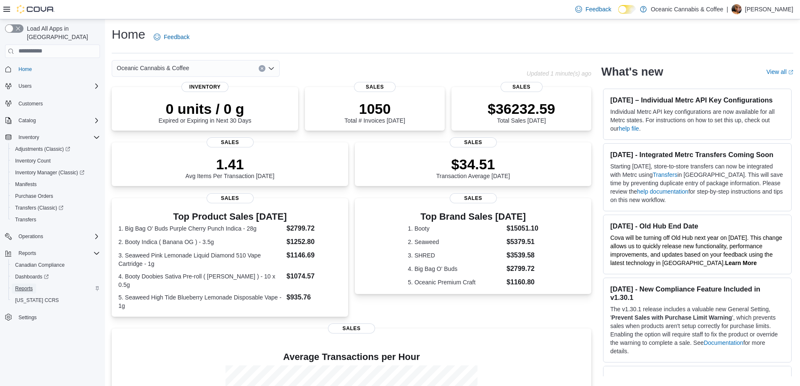
click at [23, 285] on span "Reports" at bounding box center [24, 288] width 18 height 7
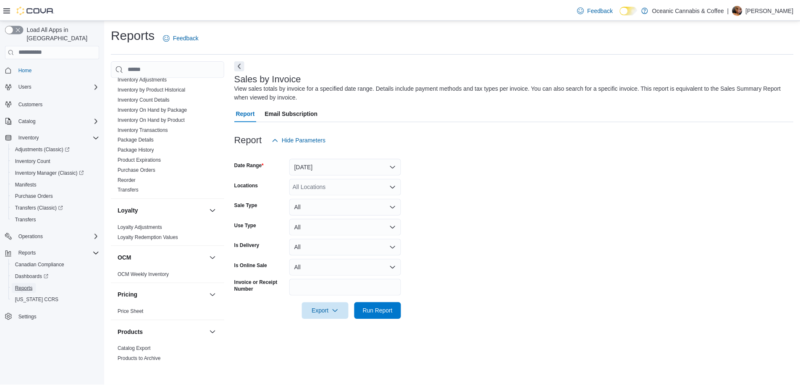
scroll to position [520, 0]
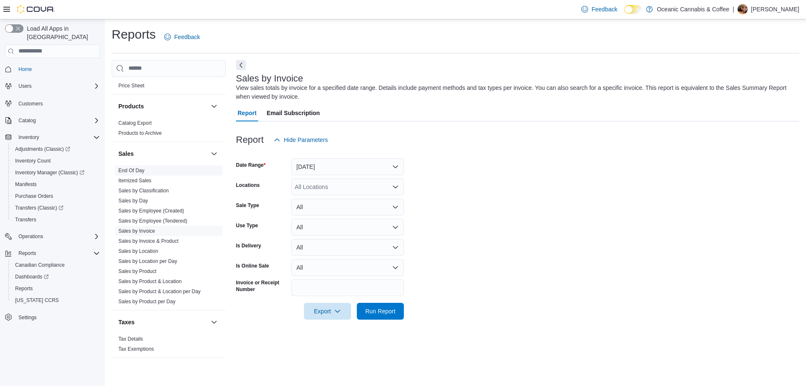
click at [140, 171] on link "End Of Day" at bounding box center [131, 171] width 26 height 6
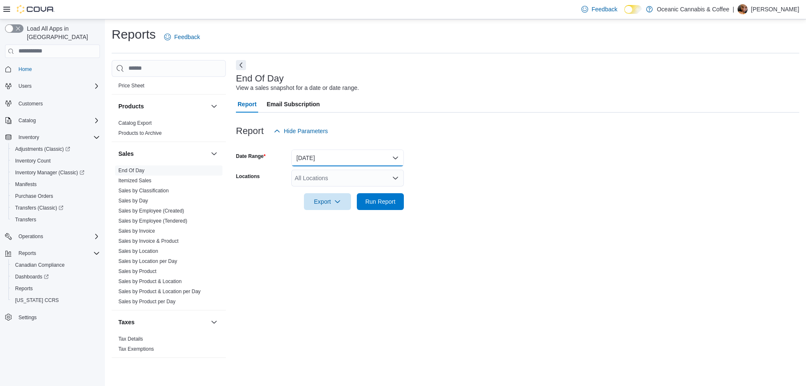
click at [313, 157] on button "Today" at bounding box center [347, 157] width 113 height 17
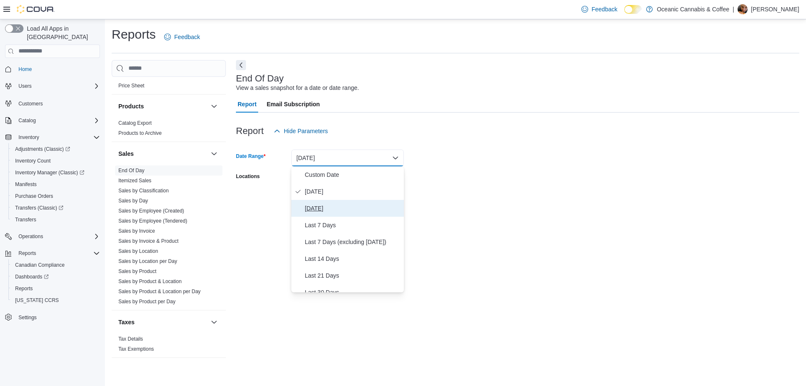
click at [313, 209] on span "Yesterday" at bounding box center [353, 208] width 96 height 10
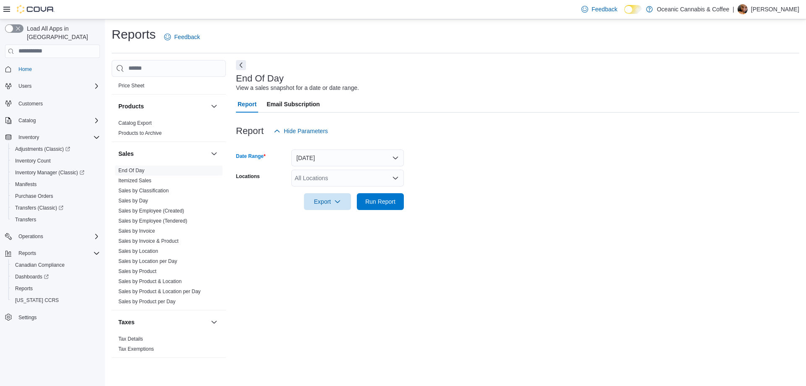
click at [309, 171] on div "All Locations" at bounding box center [347, 178] width 113 height 17
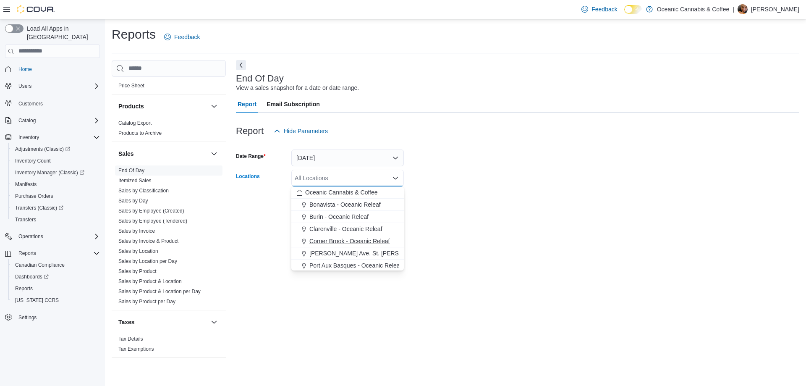
click at [323, 240] on span "Corner Brook - Oceanic Releaf" at bounding box center [349, 241] width 80 height 8
click at [430, 190] on div at bounding box center [517, 189] width 563 height 7
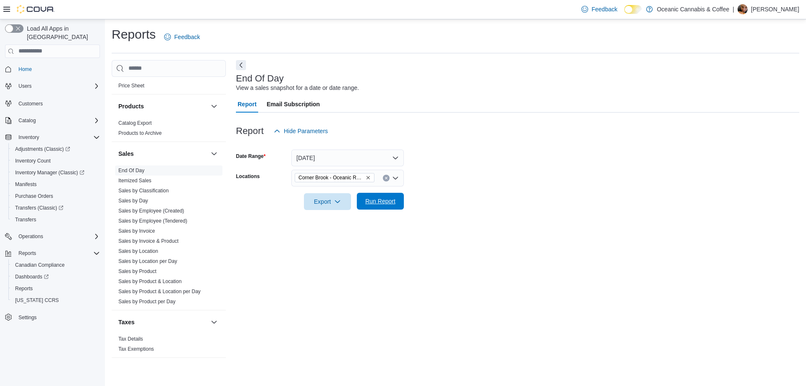
click at [395, 193] on span "Run Report" at bounding box center [380, 201] width 37 height 17
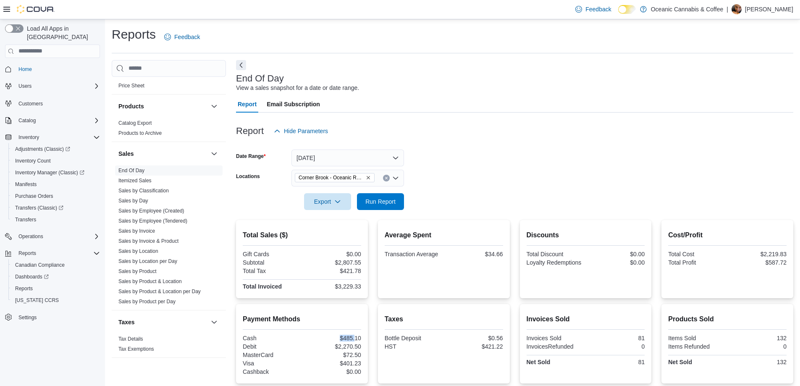
drag, startPoint x: 340, startPoint y: 338, endPoint x: 357, endPoint y: 338, distance: 17.2
click at [357, 338] on div "$485.10" at bounding box center [333, 338] width 58 height 7
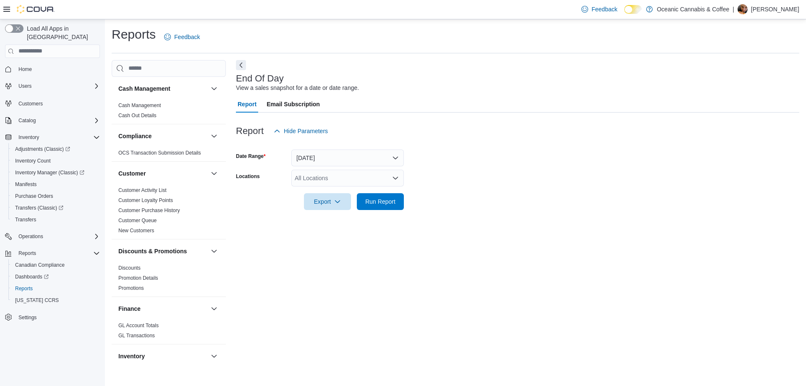
click at [321, 183] on div "All Locations" at bounding box center [347, 178] width 113 height 17
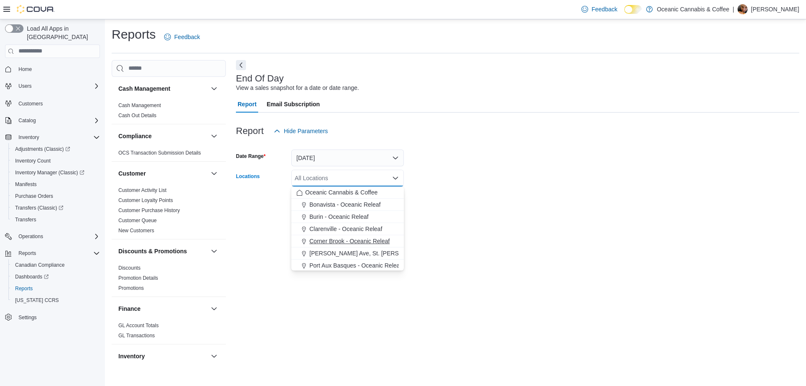
click at [326, 241] on span "Corner Brook - Oceanic Releaf" at bounding box center [349, 241] width 80 height 8
click at [466, 207] on form "Date Range Today Locations Corner Brook - Oceanic Releaf Combo box. Selected. C…" at bounding box center [517, 174] width 563 height 71
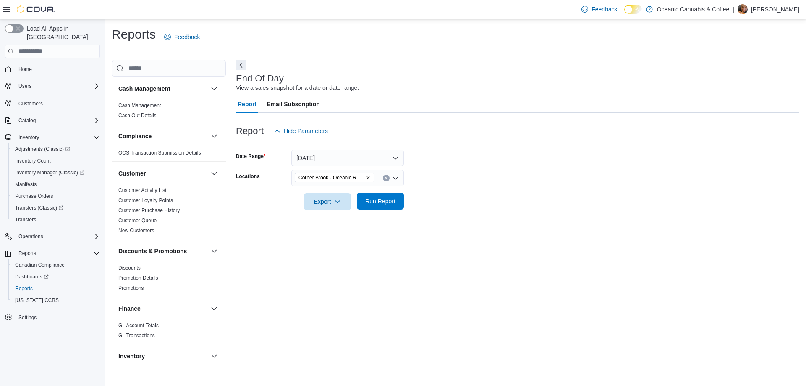
click at [390, 196] on span "Run Report" at bounding box center [380, 201] width 37 height 17
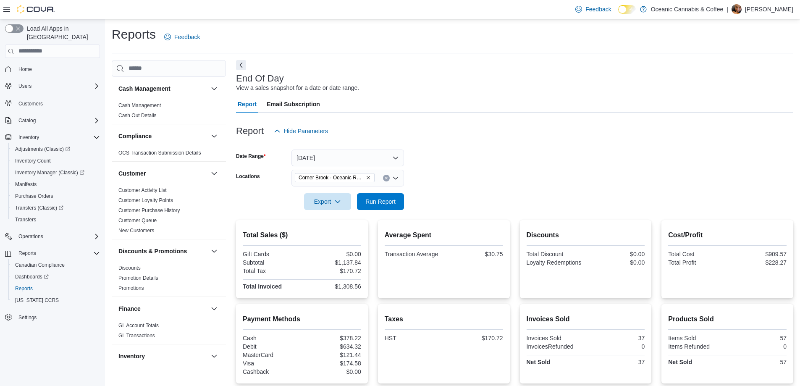
click at [307, 173] on span "Corner Brook - Oceanic Releaf" at bounding box center [330, 177] width 65 height 8
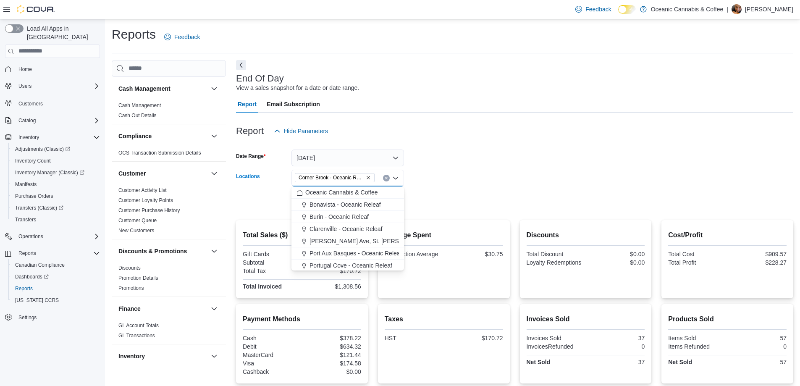
click at [367, 177] on icon "Remove Corner Brook - Oceanic Releaf from selection in this group" at bounding box center [368, 177] width 5 height 5
click at [366, 177] on div "All Locations Combo box. Selected. Combo box input. All Locations. Type some te…" at bounding box center [347, 178] width 113 height 17
click at [330, 228] on span "Portugal Cove - Oceanic Releaf" at bounding box center [350, 227] width 83 height 8
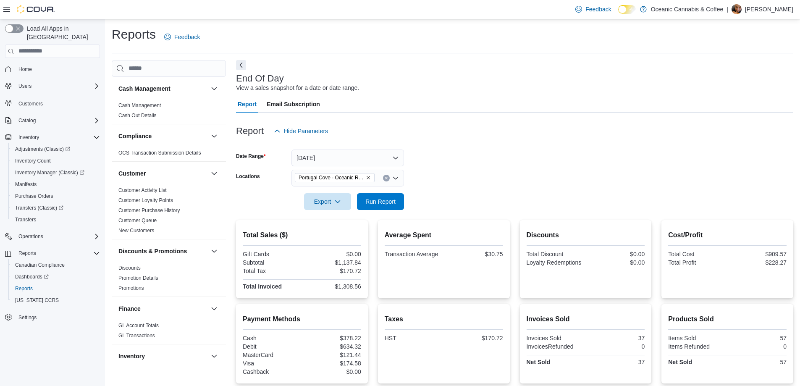
drag, startPoint x: 459, startPoint y: 179, endPoint x: 413, endPoint y: 184, distance: 46.4
click at [458, 179] on form "Date Range Today Locations Portugal Cove - Oceanic Releaf Export Run Report" at bounding box center [514, 174] width 557 height 71
click at [401, 196] on button "Run Report" at bounding box center [380, 201] width 47 height 17
click at [368, 177] on icon "Remove Portugal Cove - Oceanic Releaf from selection in this group" at bounding box center [368, 177] width 5 height 5
